Goal: Task Accomplishment & Management: Manage account settings

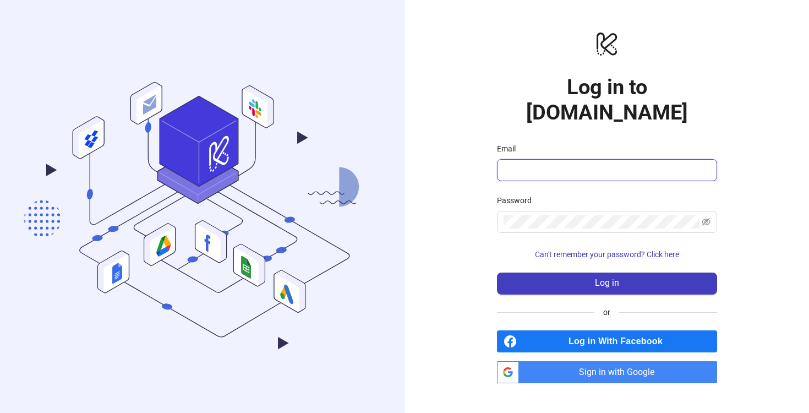
click at [567, 163] on input "Email" at bounding box center [605, 169] width 205 height 13
type input "**********"
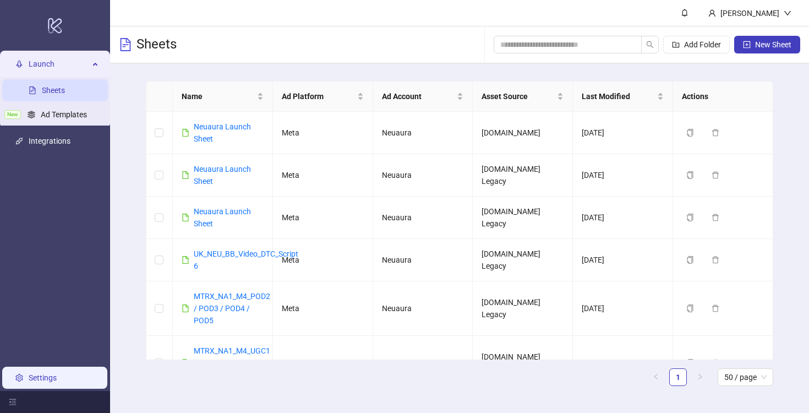
click at [57, 377] on link "Settings" at bounding box center [43, 377] width 28 height 9
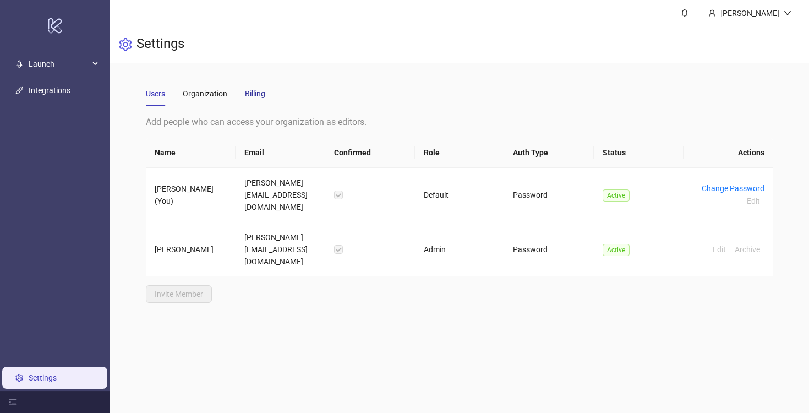
click at [246, 96] on div "Billing" at bounding box center [255, 93] width 20 height 12
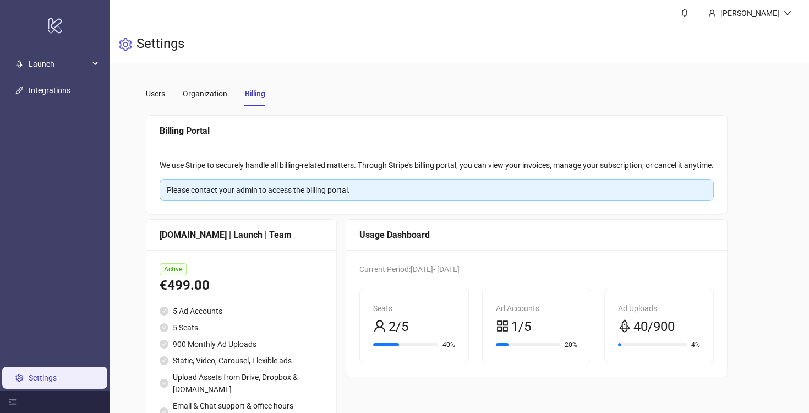
click at [331, 195] on div "Please contact your admin to access the billing portal." at bounding box center [437, 190] width 540 height 12
click at [195, 85] on div "Organization" at bounding box center [205, 93] width 45 height 25
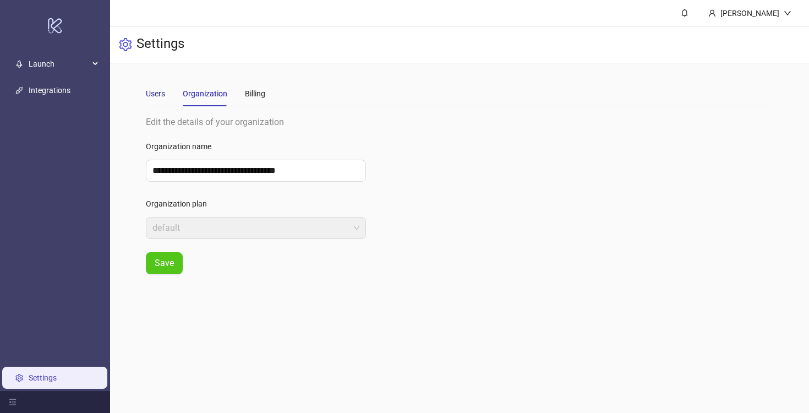
click at [157, 92] on div "Users" at bounding box center [155, 93] width 19 height 12
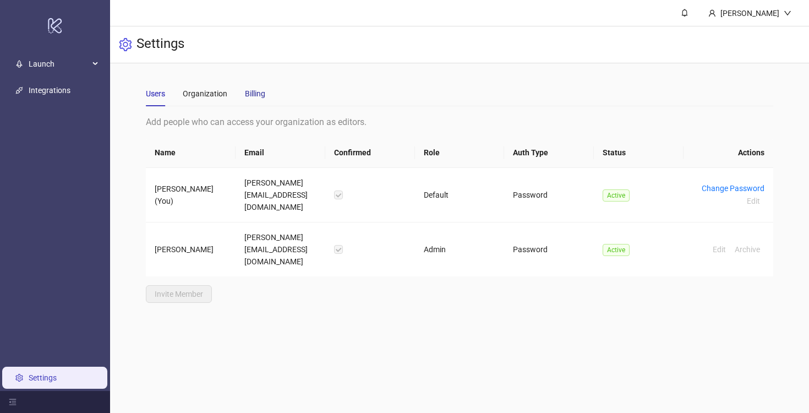
click at [261, 88] on div "Billing" at bounding box center [255, 93] width 20 height 12
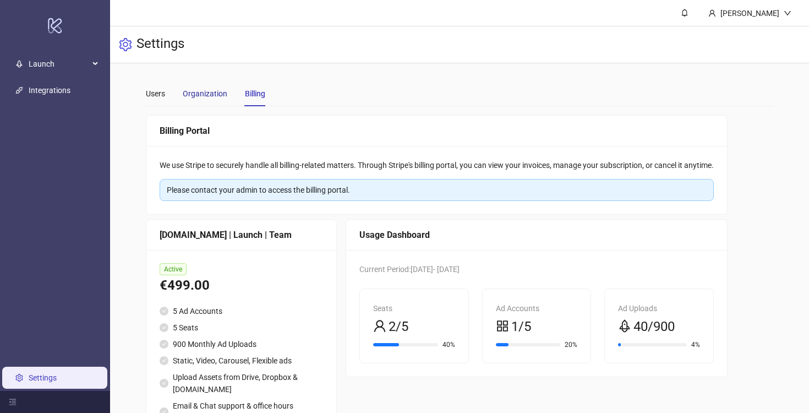
click at [194, 96] on div "Organization" at bounding box center [205, 93] width 45 height 12
